Goal: Navigation & Orientation: Find specific page/section

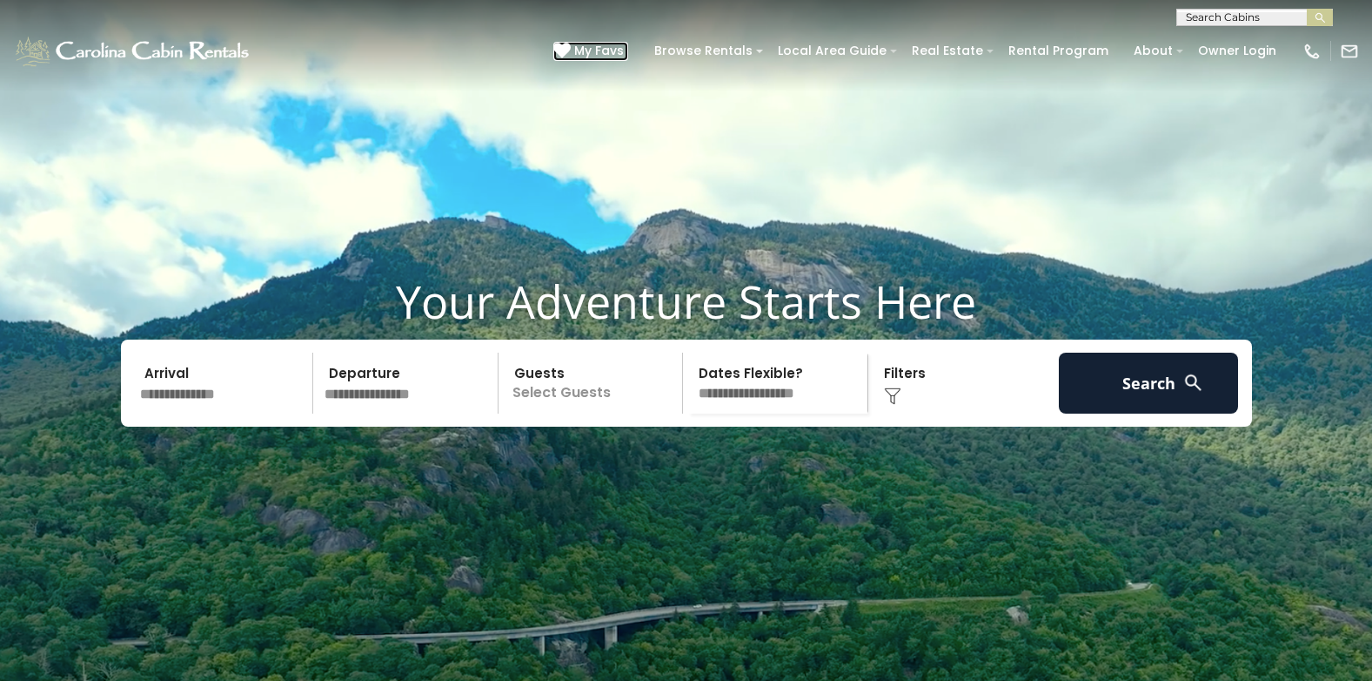
click at [617, 44] on span "My Favs" at bounding box center [599, 51] width 50 height 18
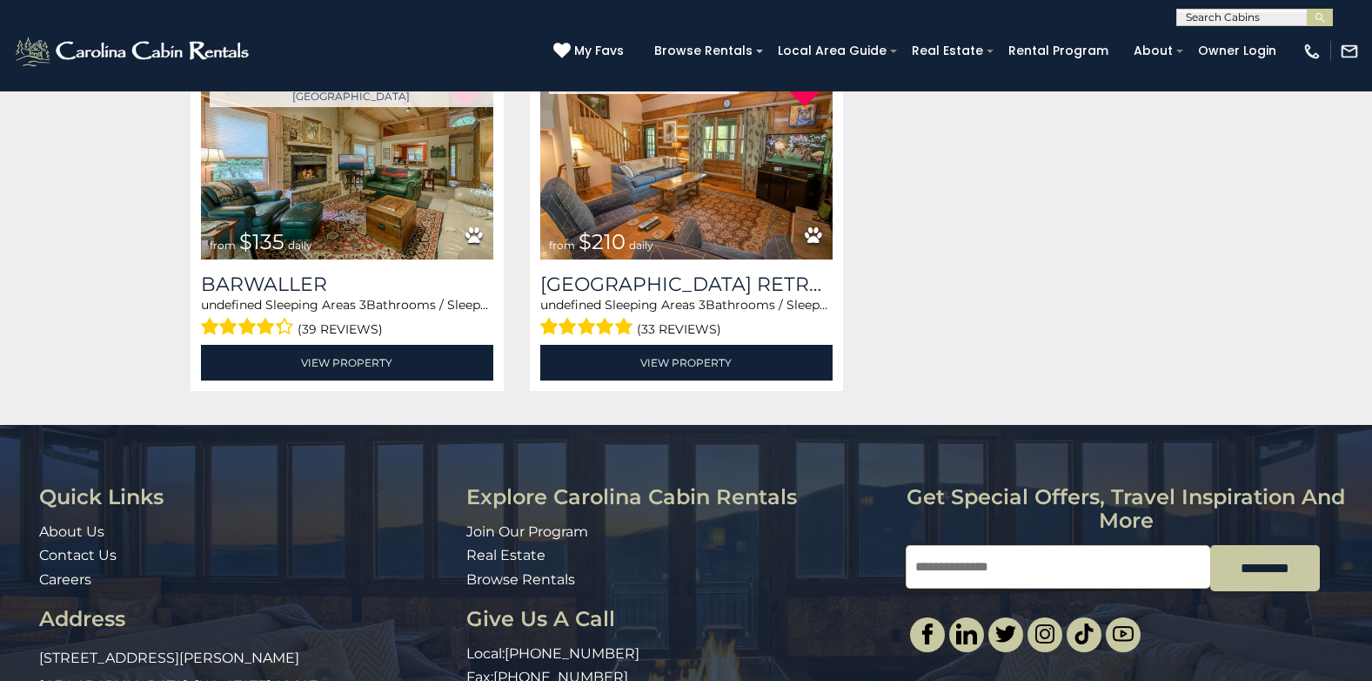
scroll to position [348, 0]
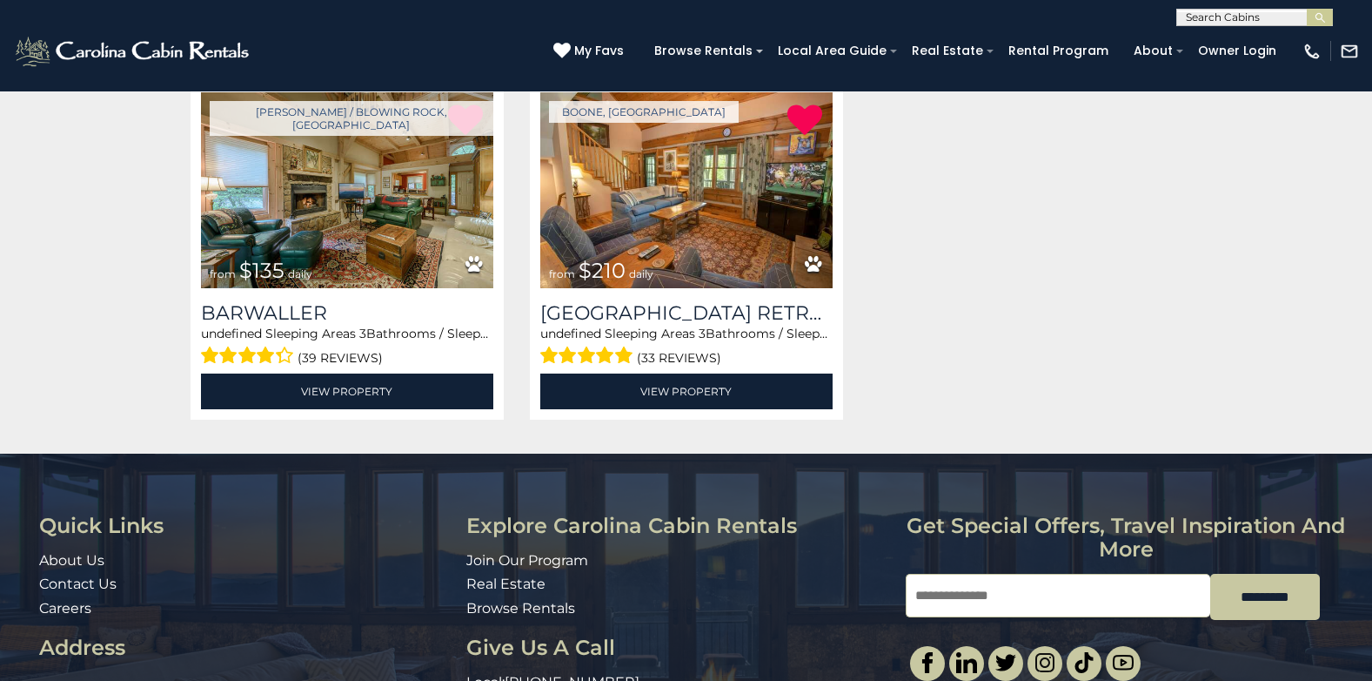
drag, startPoint x: 430, startPoint y: 250, endPoint x: 1114, endPoint y: 404, distance: 701.1
click at [1114, 404] on div "Loading... Boone / Blowing Rock, NC from $135 daily Barwaller undefined Sleepin…" at bounding box center [687, 261] width 1018 height 359
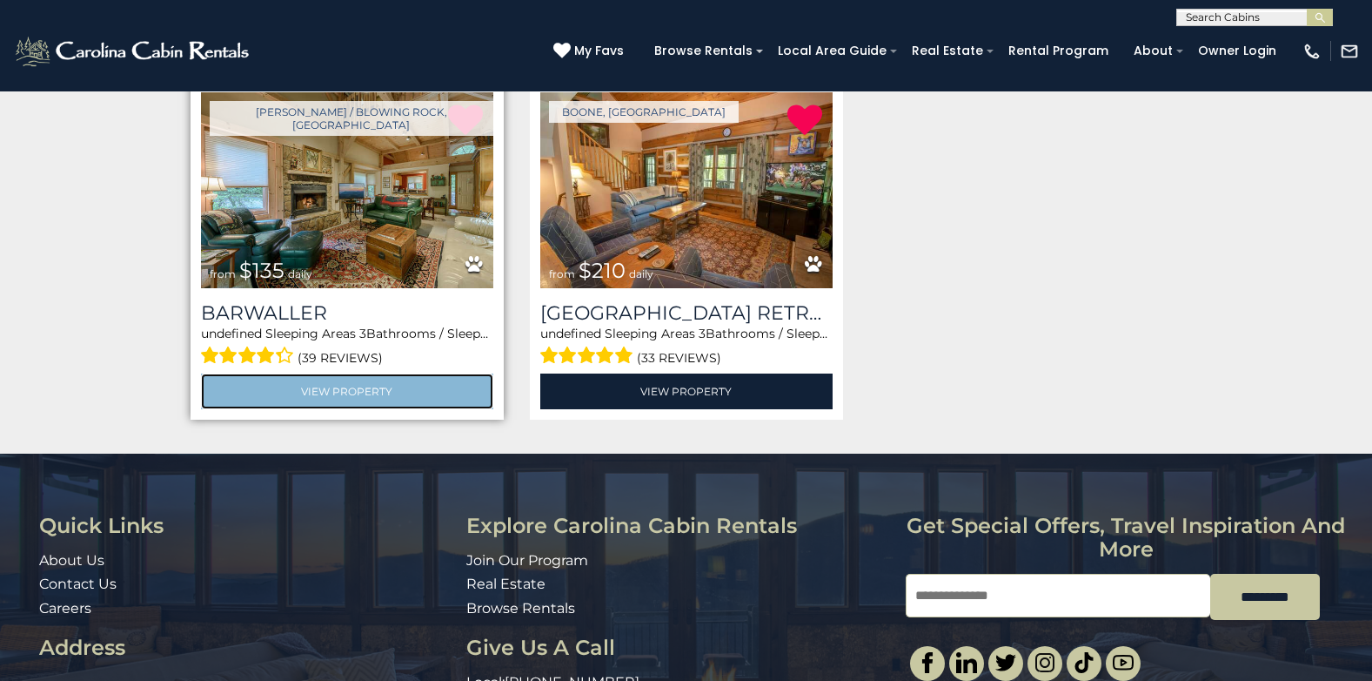
click at [372, 388] on link "View Property" at bounding box center [347, 391] width 292 height 36
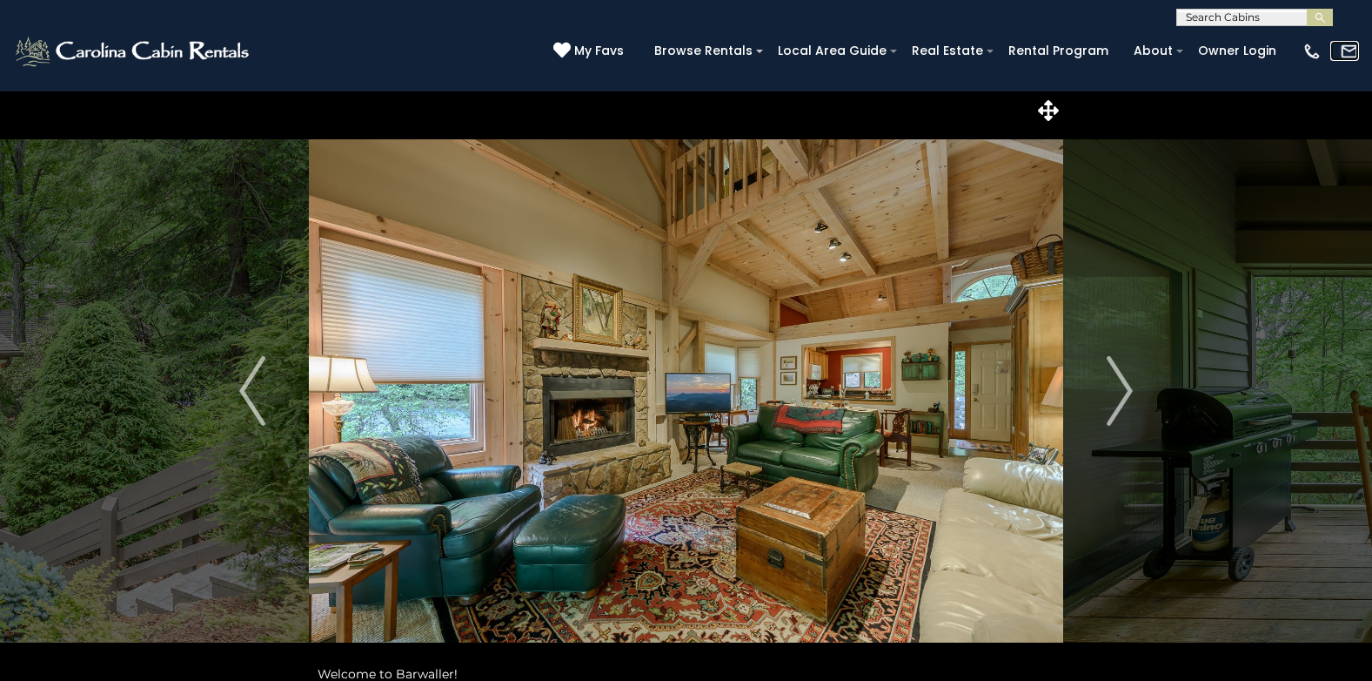
click at [1350, 50] on img at bounding box center [1349, 51] width 19 height 19
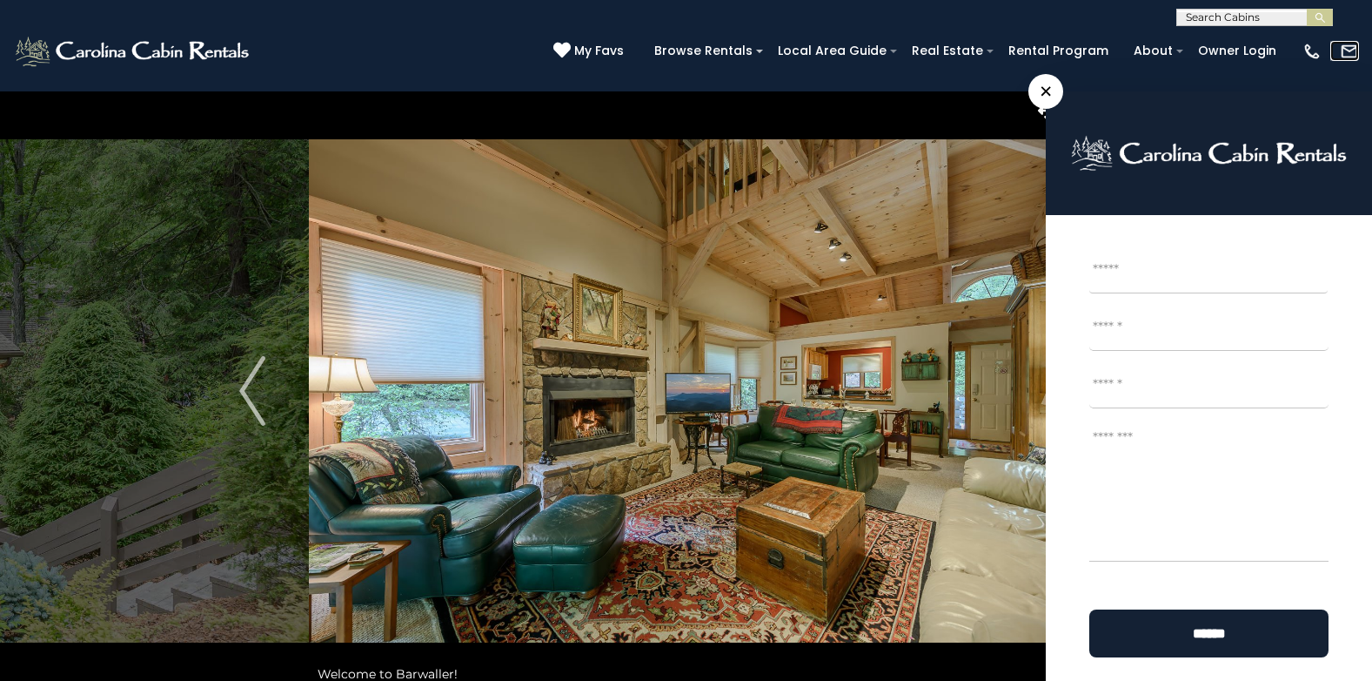
click at [1350, 50] on img at bounding box center [1349, 51] width 19 height 19
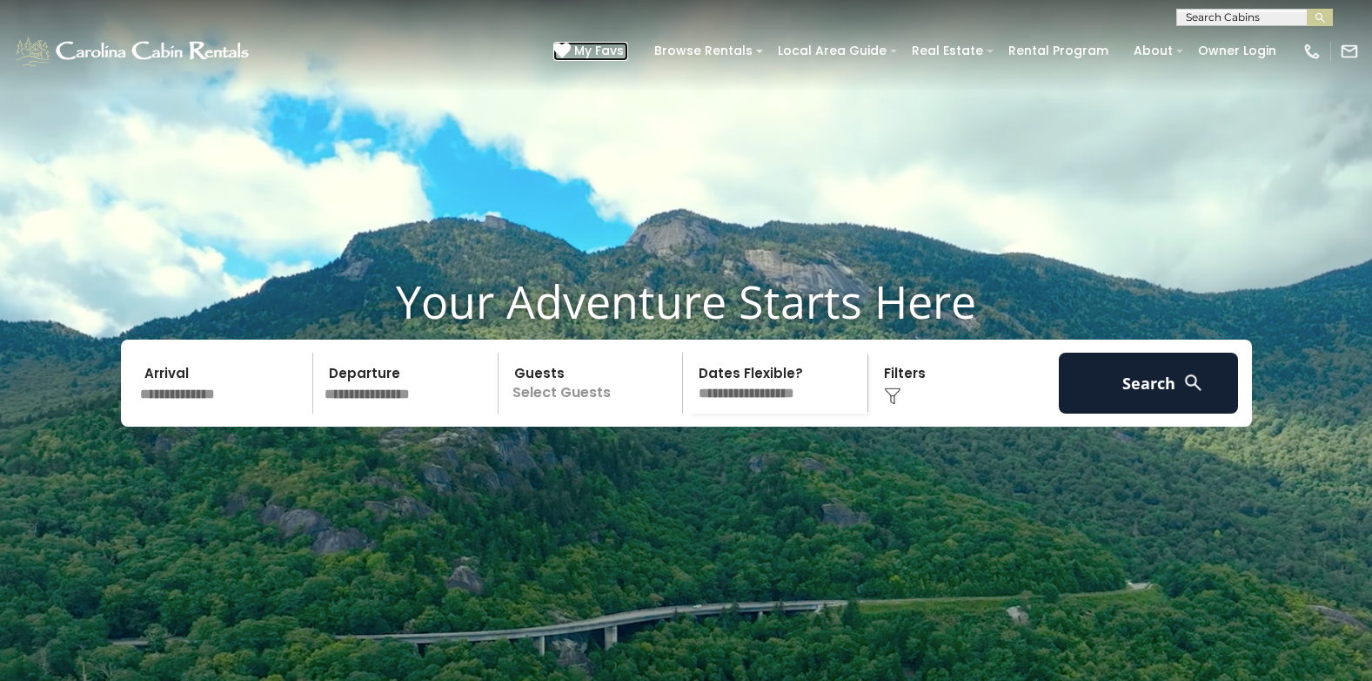
click at [624, 47] on span "My Favs" at bounding box center [599, 51] width 50 height 18
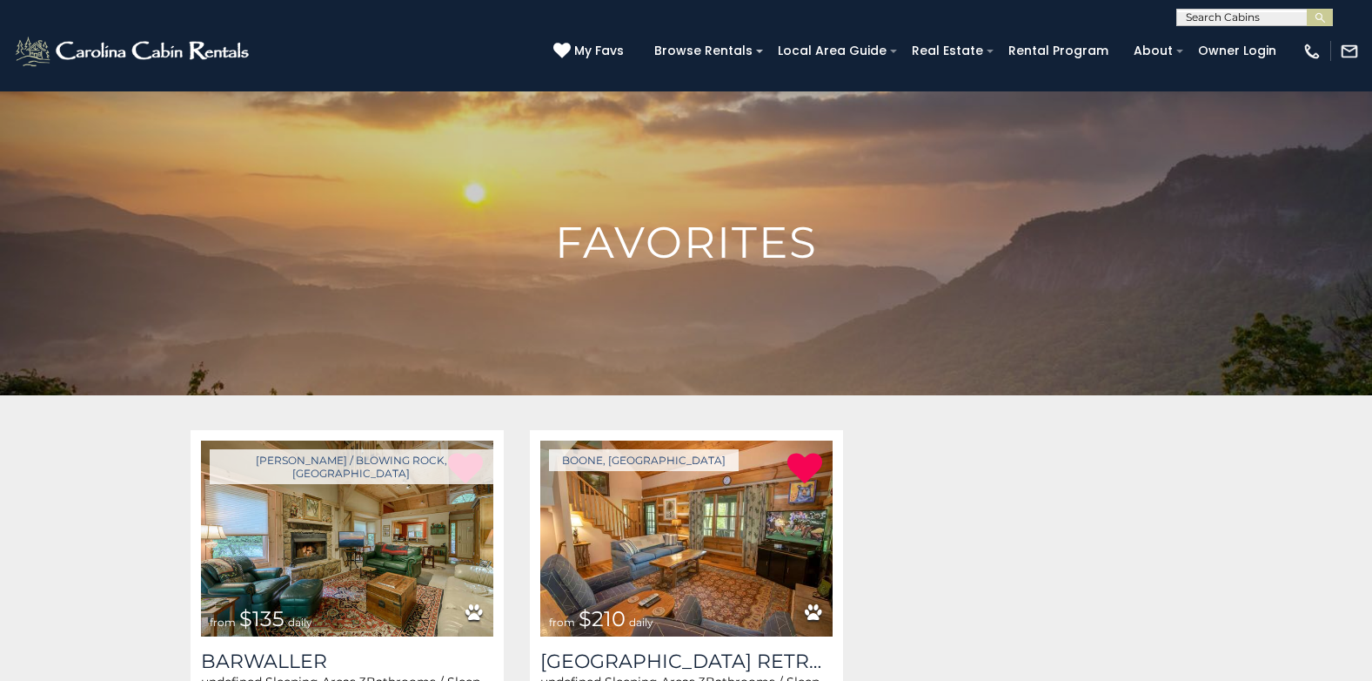
click at [1236, 128] on img at bounding box center [686, 360] width 1372 height 539
